Goal: Information Seeking & Learning: Compare options

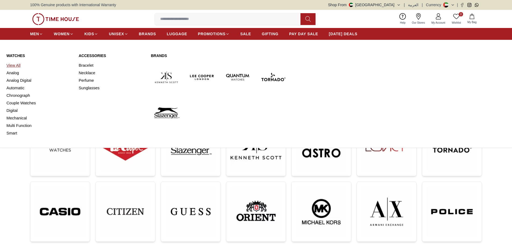
click at [15, 68] on link "View All" at bounding box center [39, 66] width 66 height 8
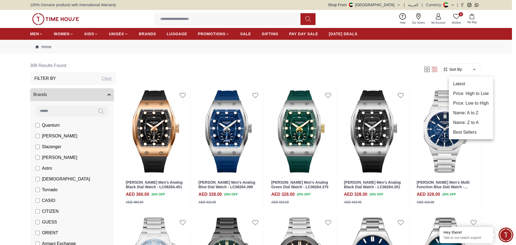
click at [468, 94] on li "Price: High to Low" at bounding box center [471, 94] width 44 height 10
type input "*"
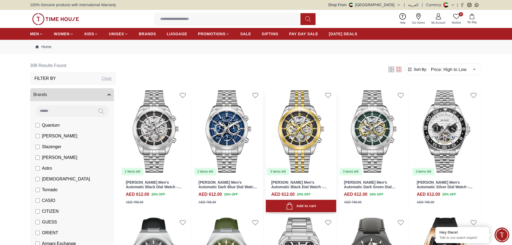
scroll to position [134, 0]
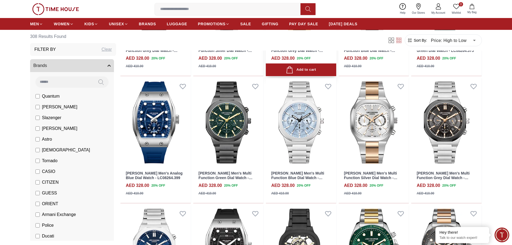
scroll to position [672, 0]
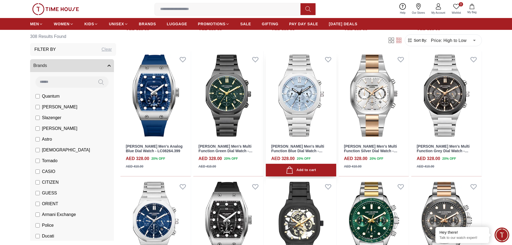
click at [296, 99] on img at bounding box center [301, 95] width 70 height 89
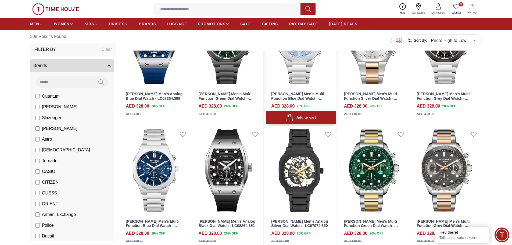
scroll to position [753, 0]
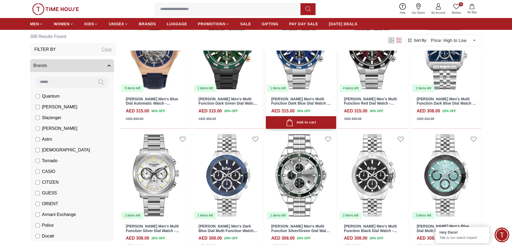
scroll to position [1236, 0]
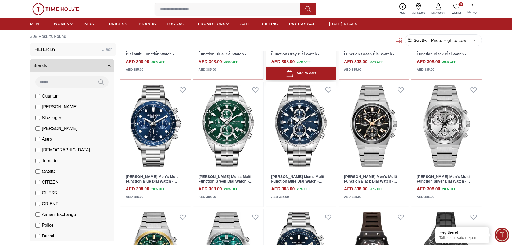
scroll to position [1559, 0]
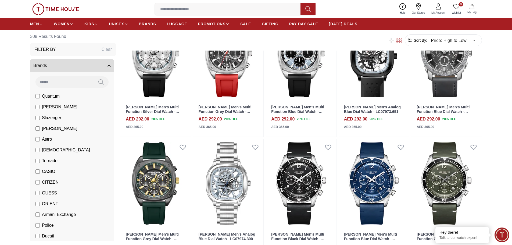
scroll to position [2123, 0]
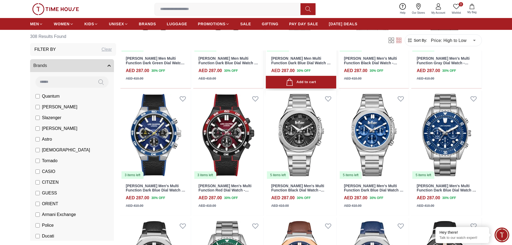
scroll to position [2822, 0]
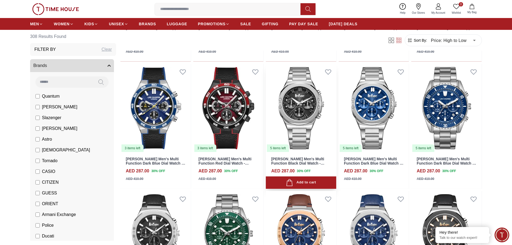
click at [301, 115] on img at bounding box center [301, 108] width 70 height 89
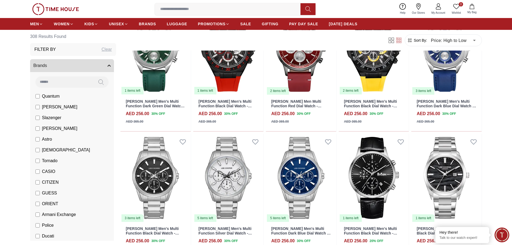
scroll to position [3914, 0]
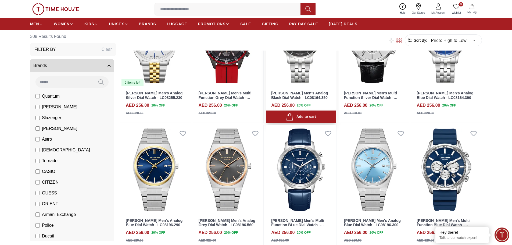
scroll to position [4425, 0]
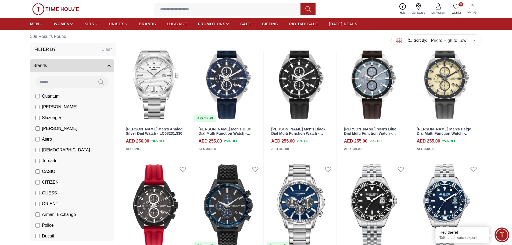
scroll to position [4931, 0]
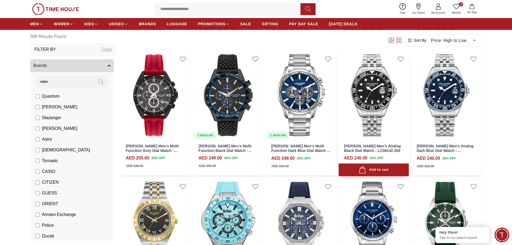
scroll to position [4972, 0]
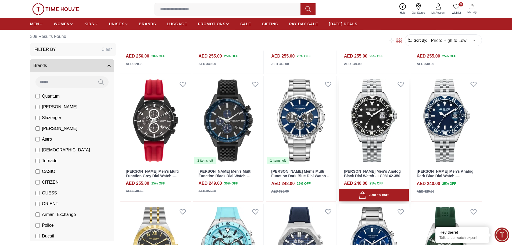
click at [375, 111] on img at bounding box center [374, 120] width 70 height 89
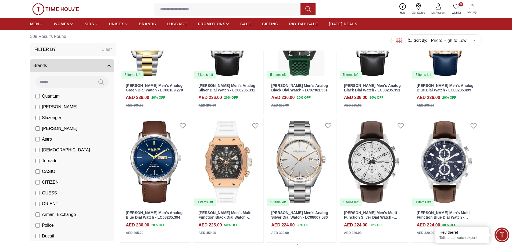
scroll to position [5530, 0]
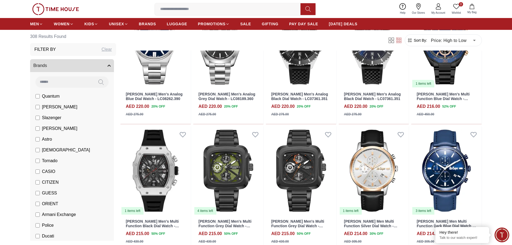
scroll to position [5940, 0]
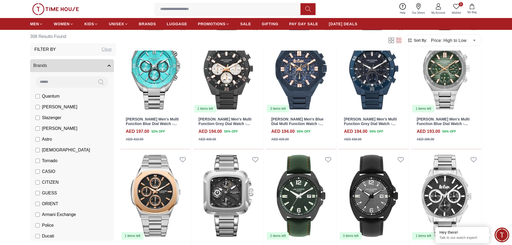
scroll to position [6443, 0]
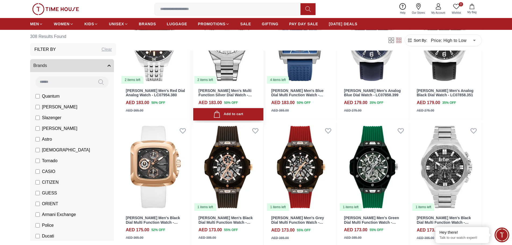
scroll to position [6967, 0]
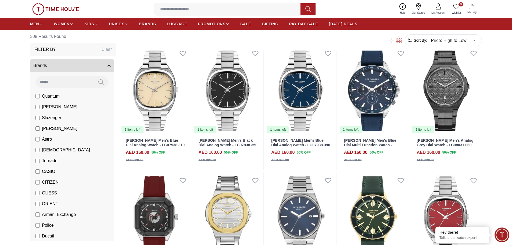
scroll to position [7495, 0]
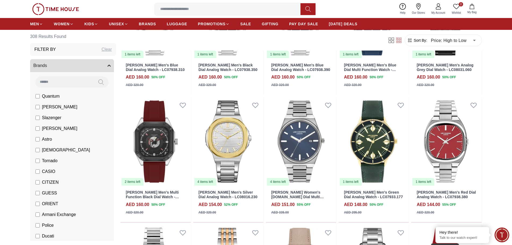
scroll to position [7498, 0]
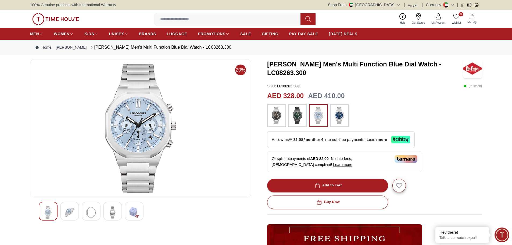
click at [71, 214] on img at bounding box center [70, 212] width 10 height 12
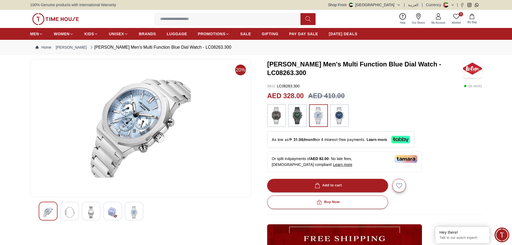
click at [94, 210] on img at bounding box center [91, 212] width 10 height 12
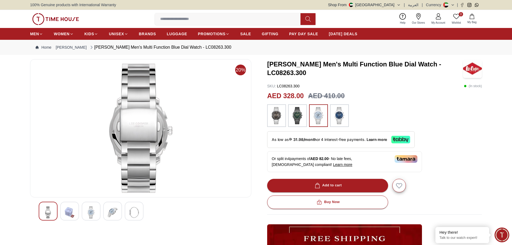
click at [111, 212] on img at bounding box center [113, 212] width 10 height 12
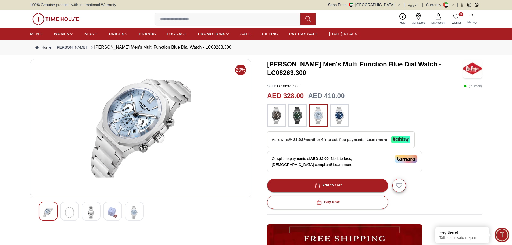
click at [135, 212] on img at bounding box center [134, 212] width 10 height 12
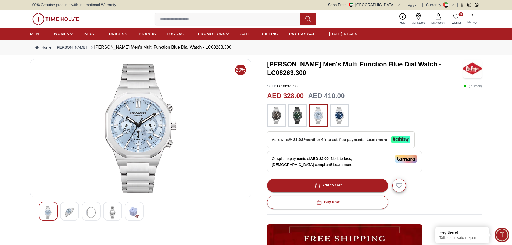
click at [109, 210] on img at bounding box center [113, 212] width 10 height 12
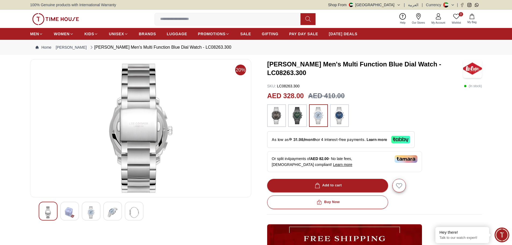
click at [98, 211] on div at bounding box center [91, 211] width 19 height 19
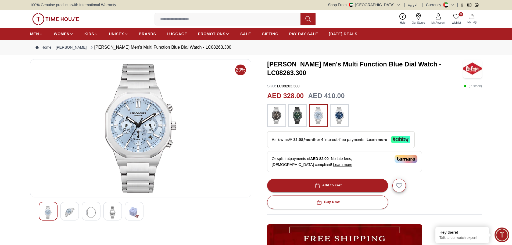
click at [74, 207] on img at bounding box center [70, 212] width 10 height 12
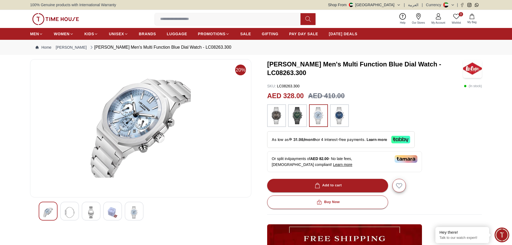
click at [303, 120] on img at bounding box center [297, 115] width 13 height 17
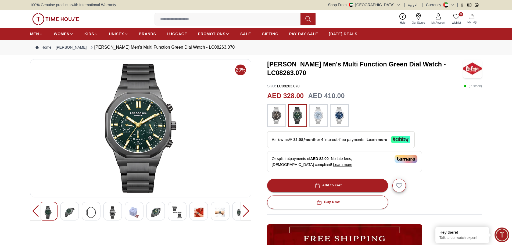
click at [198, 213] on img at bounding box center [199, 212] width 10 height 12
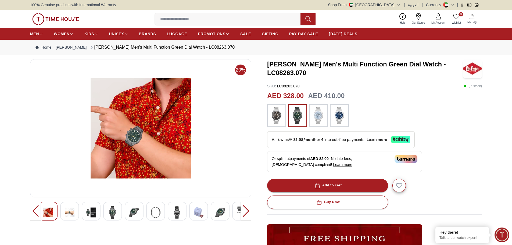
click at [218, 212] on img at bounding box center [220, 212] width 10 height 12
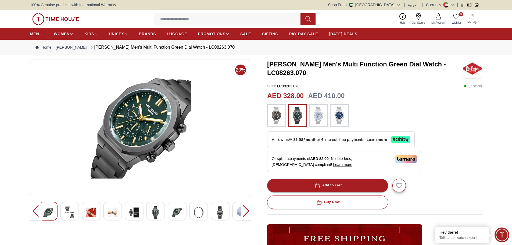
click at [111, 210] on img at bounding box center [113, 212] width 10 height 12
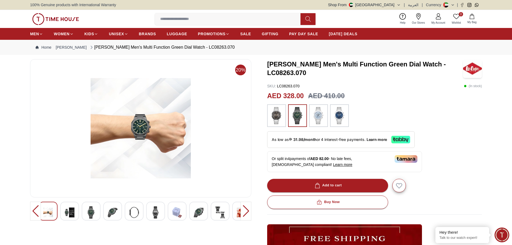
click at [277, 116] on img at bounding box center [276, 115] width 13 height 17
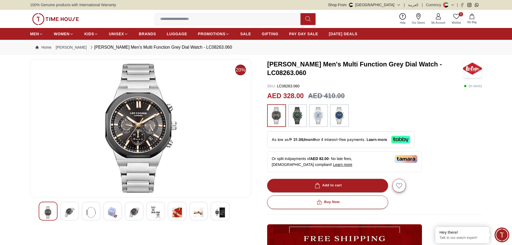
click at [196, 212] on img at bounding box center [199, 212] width 10 height 12
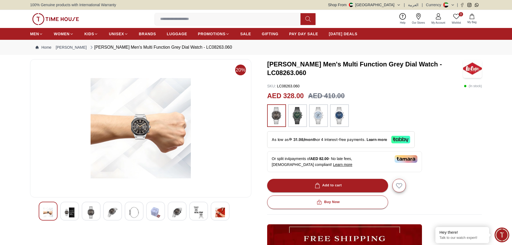
click at [176, 212] on img at bounding box center [177, 212] width 10 height 12
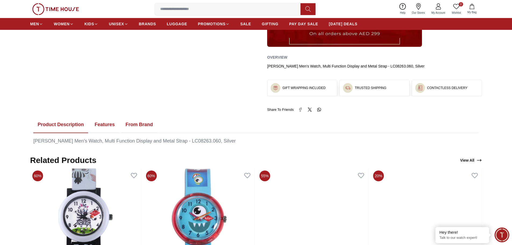
scroll to position [215, 0]
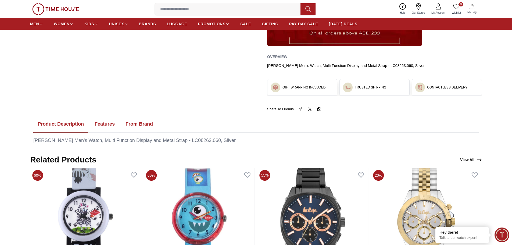
click at [110, 125] on button "Features" at bounding box center [104, 124] width 29 height 17
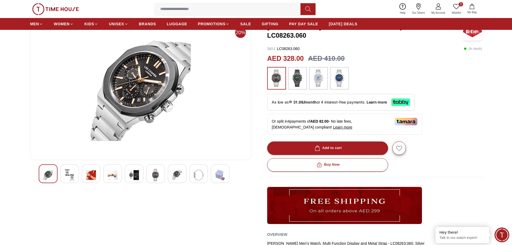
scroll to position [0, 0]
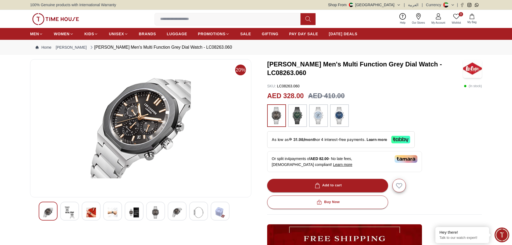
click at [116, 210] on img at bounding box center [113, 212] width 10 height 12
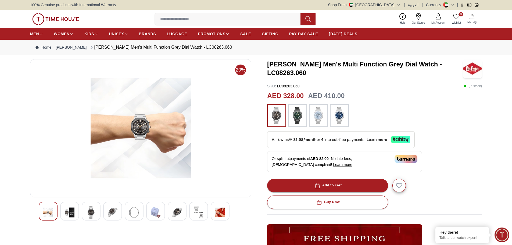
click at [94, 215] on img at bounding box center [91, 212] width 10 height 12
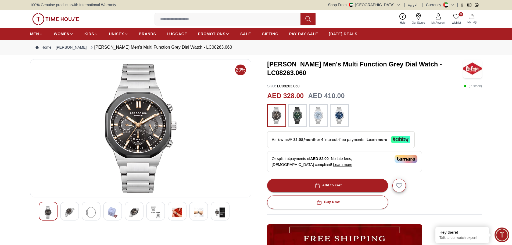
click at [174, 213] on img at bounding box center [177, 212] width 10 height 12
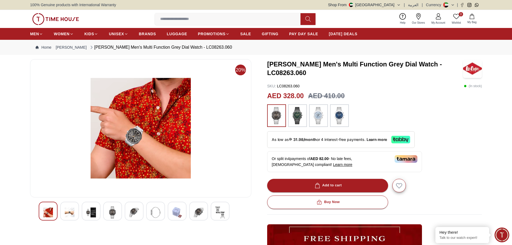
click at [320, 112] on img at bounding box center [318, 115] width 13 height 17
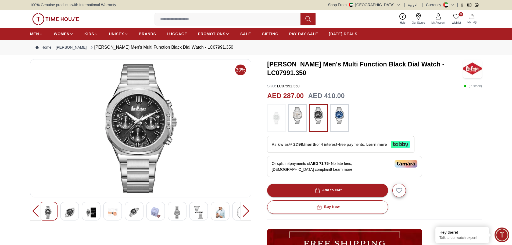
click at [116, 213] on img at bounding box center [113, 212] width 10 height 12
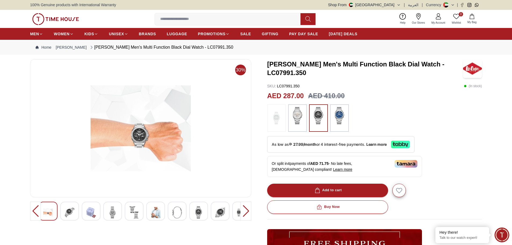
click at [143, 137] on img at bounding box center [141, 128] width 212 height 129
click at [342, 116] on img at bounding box center [339, 115] width 13 height 17
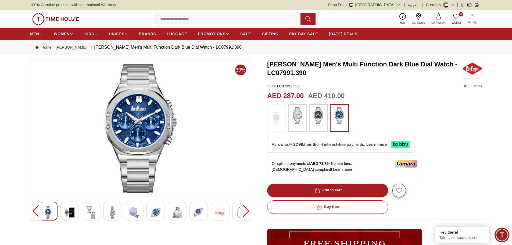
click at [297, 118] on img at bounding box center [297, 115] width 13 height 17
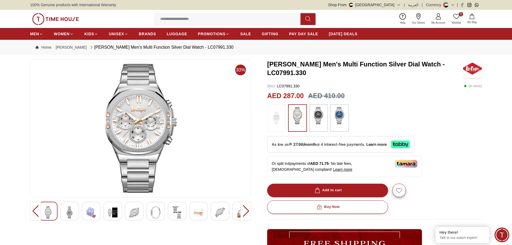
click at [320, 114] on img at bounding box center [318, 115] width 13 height 17
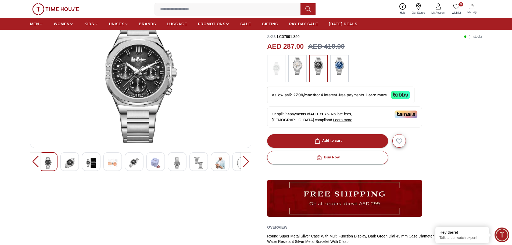
scroll to position [134, 0]
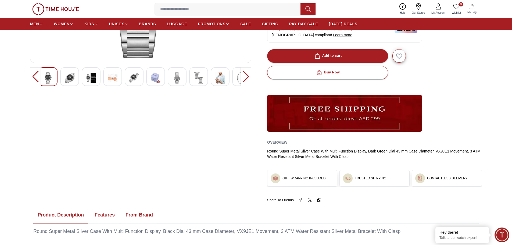
click at [220, 79] on img at bounding box center [220, 78] width 10 height 12
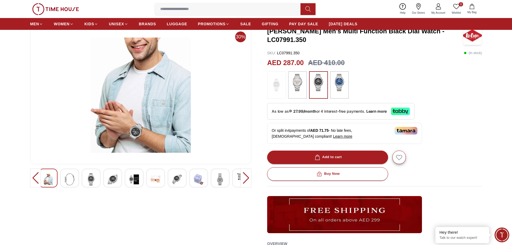
scroll to position [27, 0]
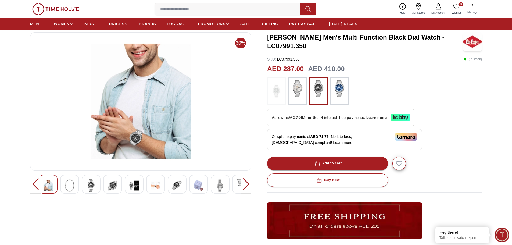
click at [155, 186] on img at bounding box center [156, 185] width 10 height 12
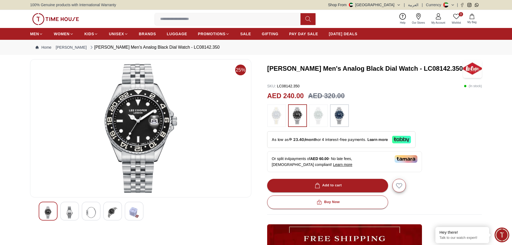
click at [338, 118] on img at bounding box center [339, 115] width 13 height 17
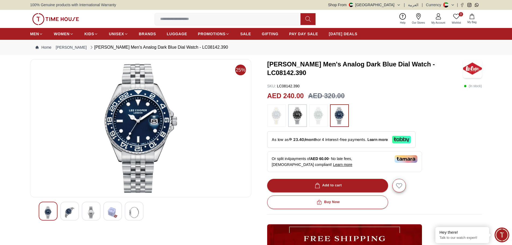
click at [298, 114] on img at bounding box center [297, 115] width 13 height 17
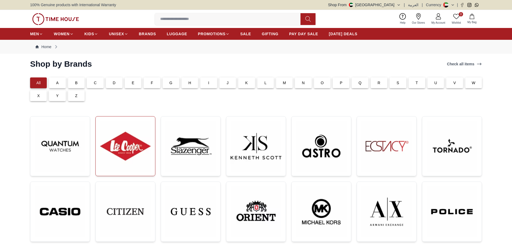
click at [132, 141] on img at bounding box center [125, 146] width 51 height 51
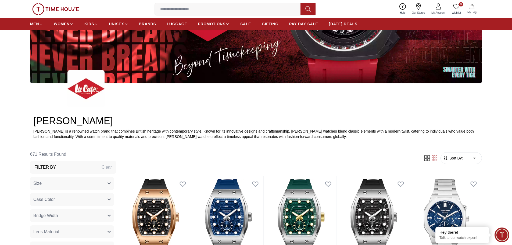
scroll to position [188, 0]
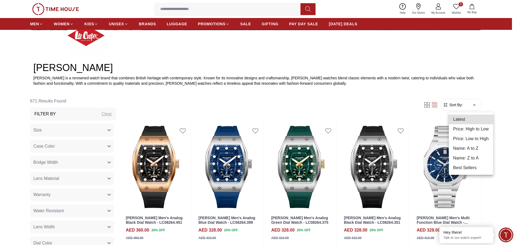
click at [474, 132] on li "Price: High to Low" at bounding box center [471, 129] width 44 height 10
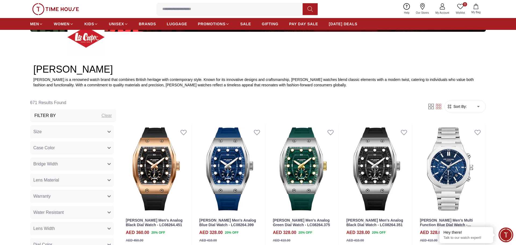
type input "*"
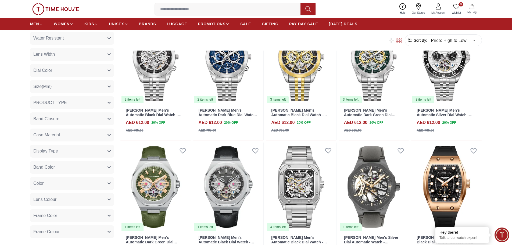
scroll to position [81, 0]
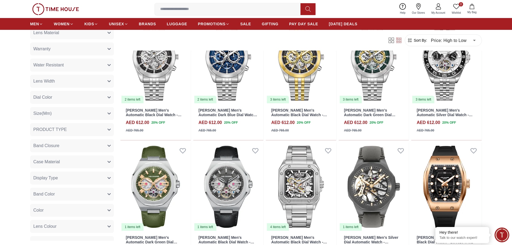
click at [70, 113] on button "Size(Mm)" at bounding box center [72, 113] width 84 height 13
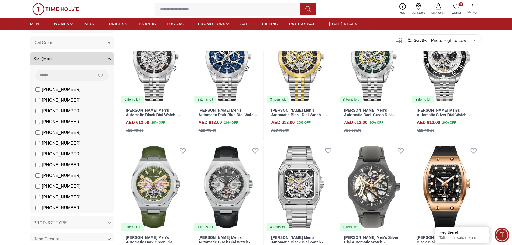
scroll to position [135, 0]
click at [108, 58] on icon "button" at bounding box center [109, 59] width 3 height 3
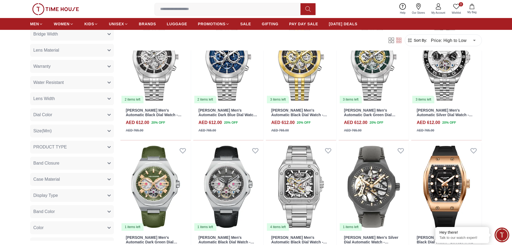
scroll to position [54, 0]
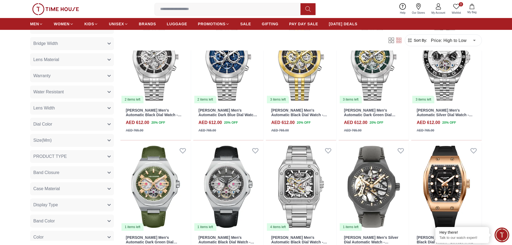
click at [59, 109] on button "Lens Width" at bounding box center [72, 108] width 84 height 13
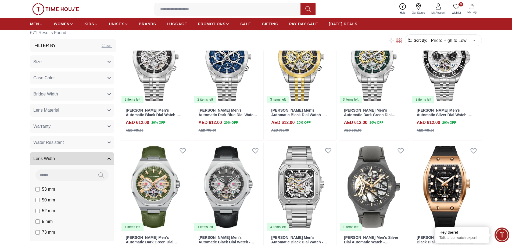
scroll to position [0, 0]
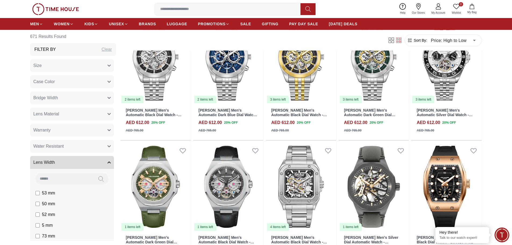
click at [108, 163] on icon "button" at bounding box center [109, 162] width 3 height 3
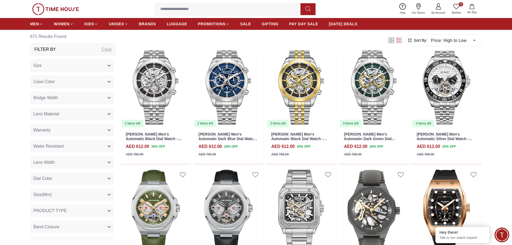
scroll to position [242, 0]
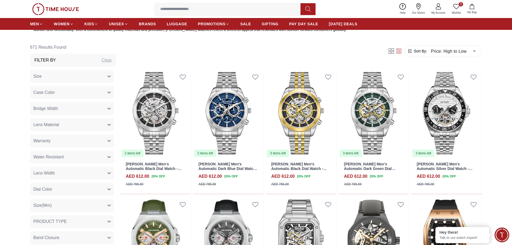
click at [70, 77] on button "Size" at bounding box center [72, 76] width 84 height 13
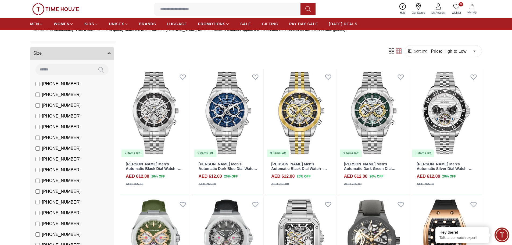
scroll to position [0, 0]
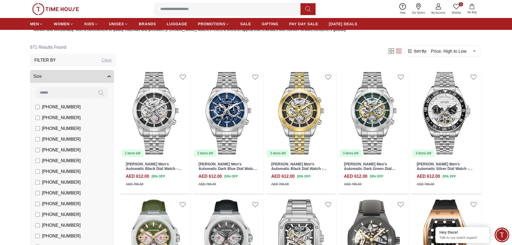
click at [103, 75] on button "Size" at bounding box center [72, 76] width 84 height 13
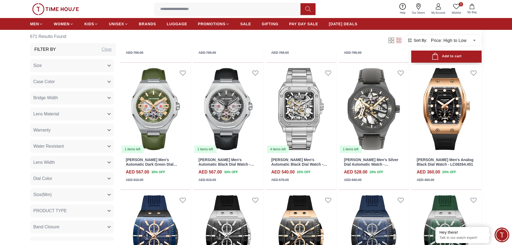
scroll to position [376, 0]
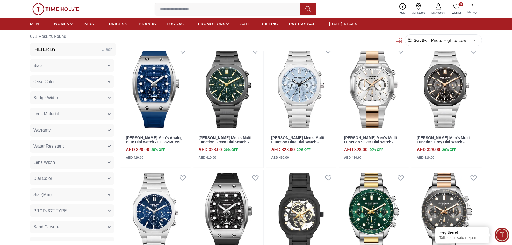
scroll to position [914, 0]
